Goal: Information Seeking & Learning: Learn about a topic

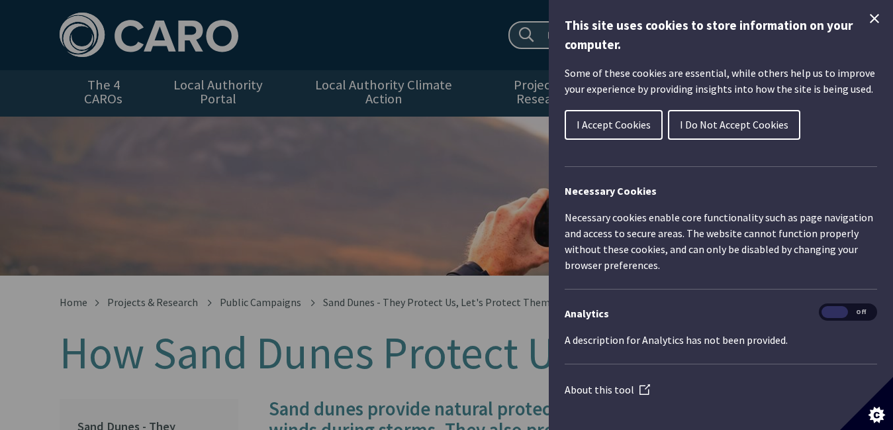
click at [623, 131] on button "I Accept Cookies" at bounding box center [614, 125] width 98 height 30
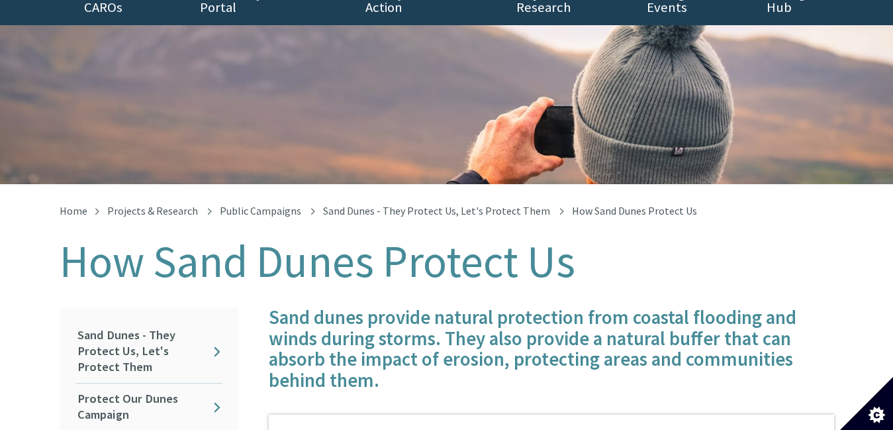
scroll to position [93, 0]
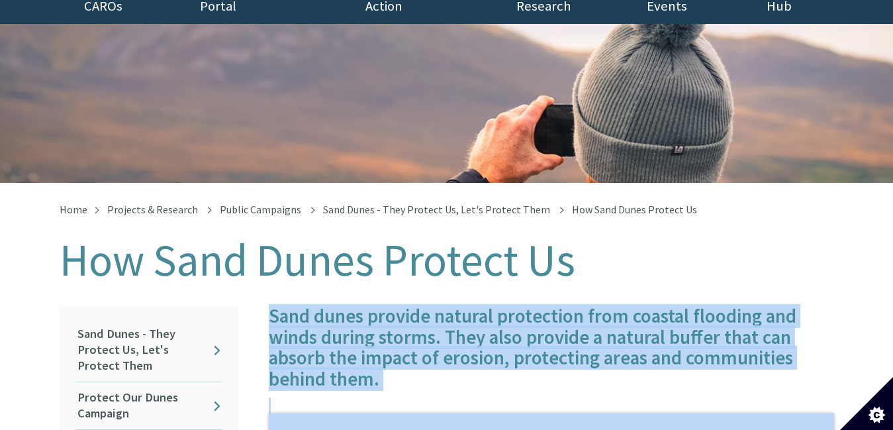
copy article "Sand dunes provide natural protection from coastal flooding and winds during st…"
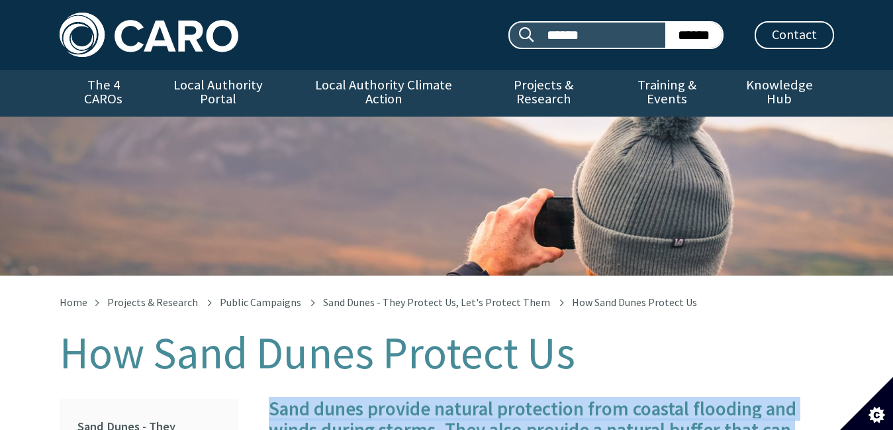
click at [188, 32] on img at bounding box center [149, 35] width 179 height 44
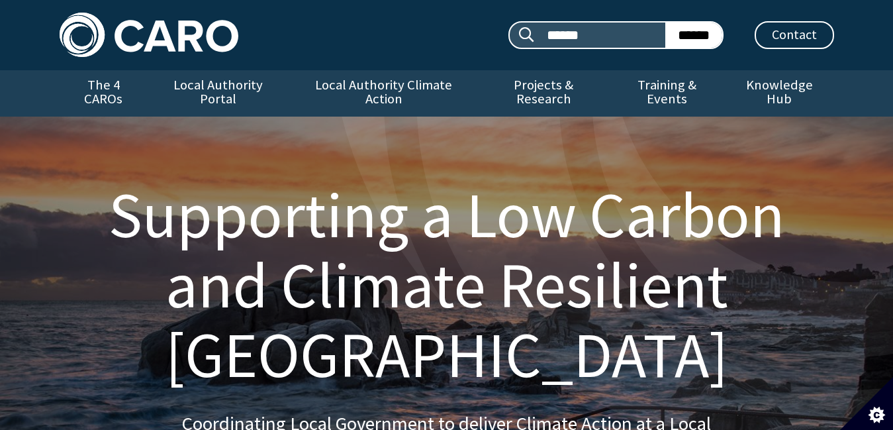
click at [243, 224] on h1 "Supporting a Low Carbon and Climate Resilient [GEOGRAPHIC_DATA]" at bounding box center [446, 285] width 743 height 210
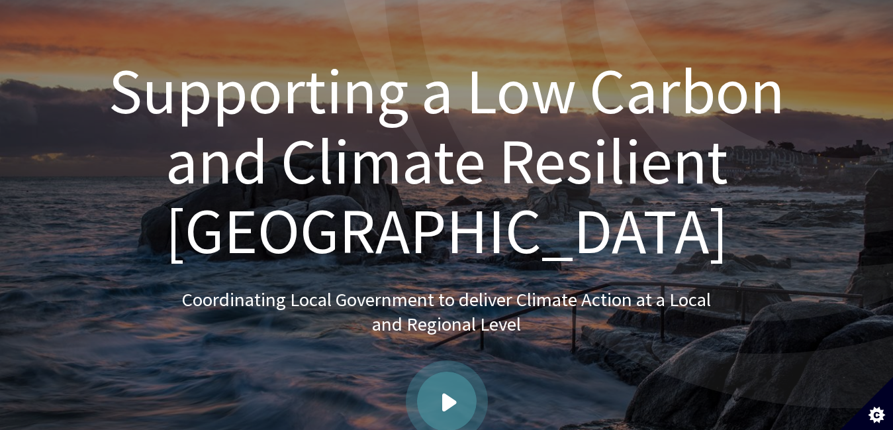
scroll to position [126, 0]
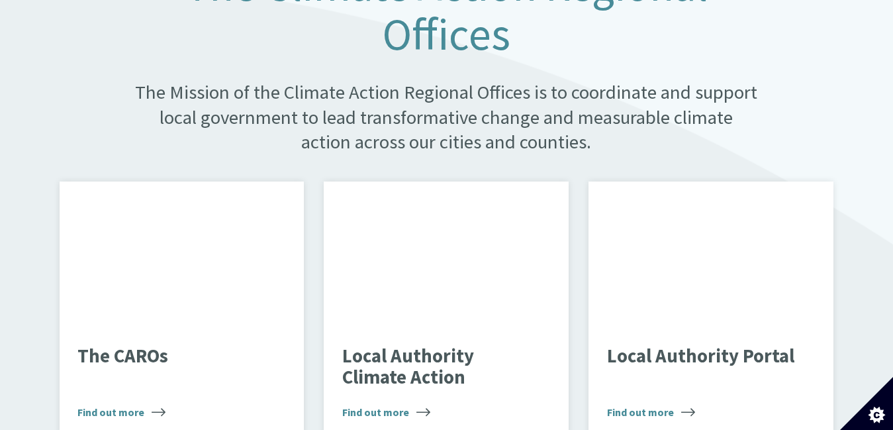
scroll to position [737, 0]
click at [484, 257] on div "Landscape" at bounding box center [446, 254] width 245 height 146
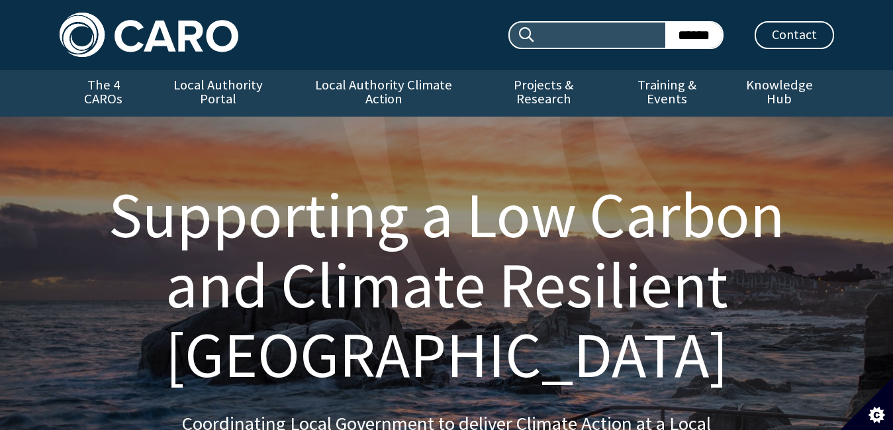
scroll to position [756, 0]
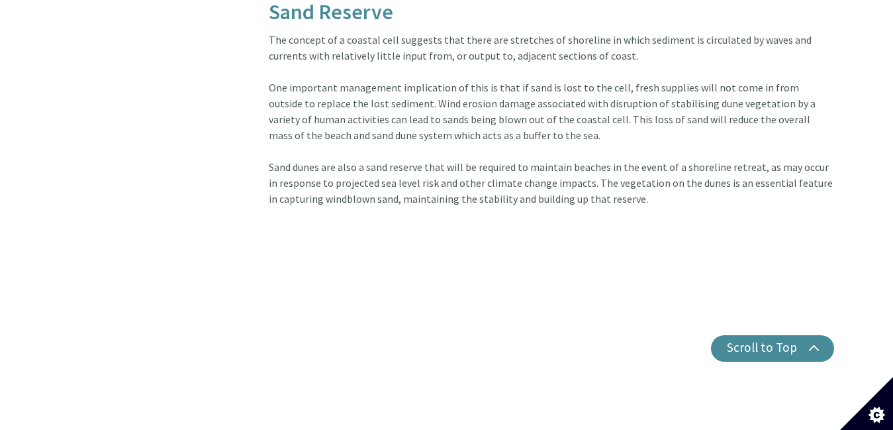
scroll to position [2341, 0]
